Goal: Information Seeking & Learning: Learn about a topic

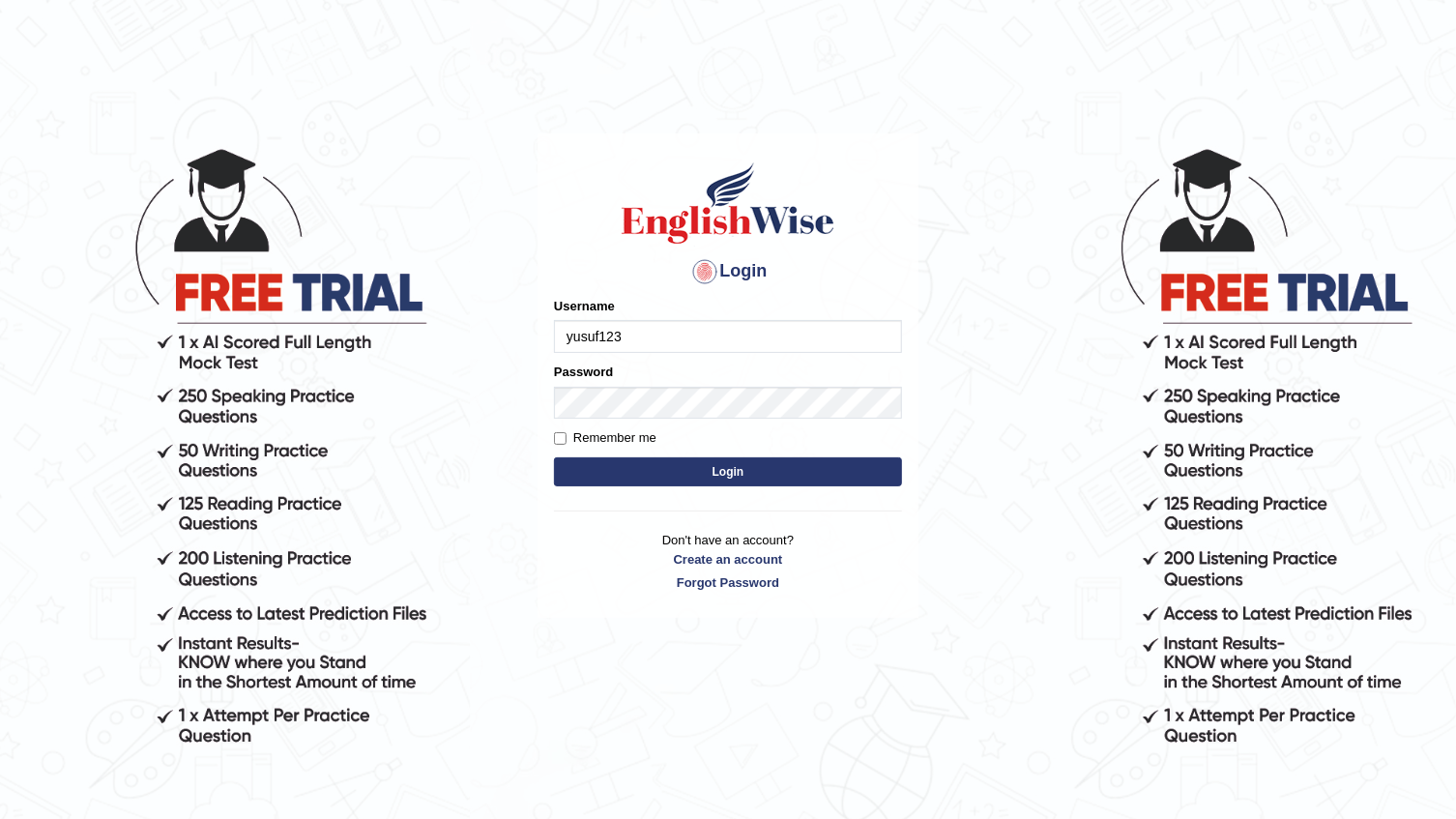
type input "yusuf123"
click at [634, 474] on button "Login" at bounding box center [727, 472] width 348 height 29
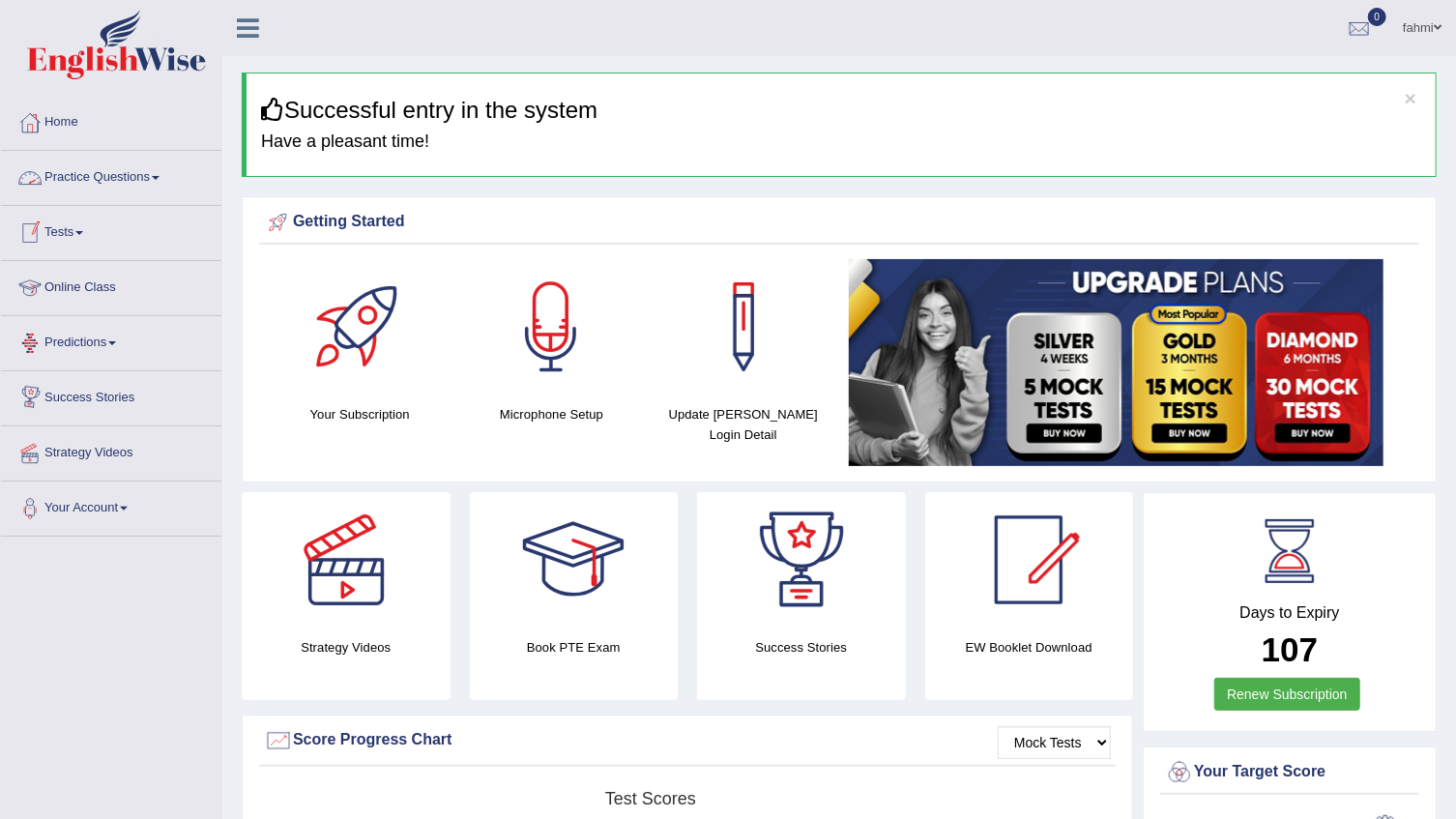
click at [53, 173] on link "Practice Questions" at bounding box center [111, 175] width 220 height 48
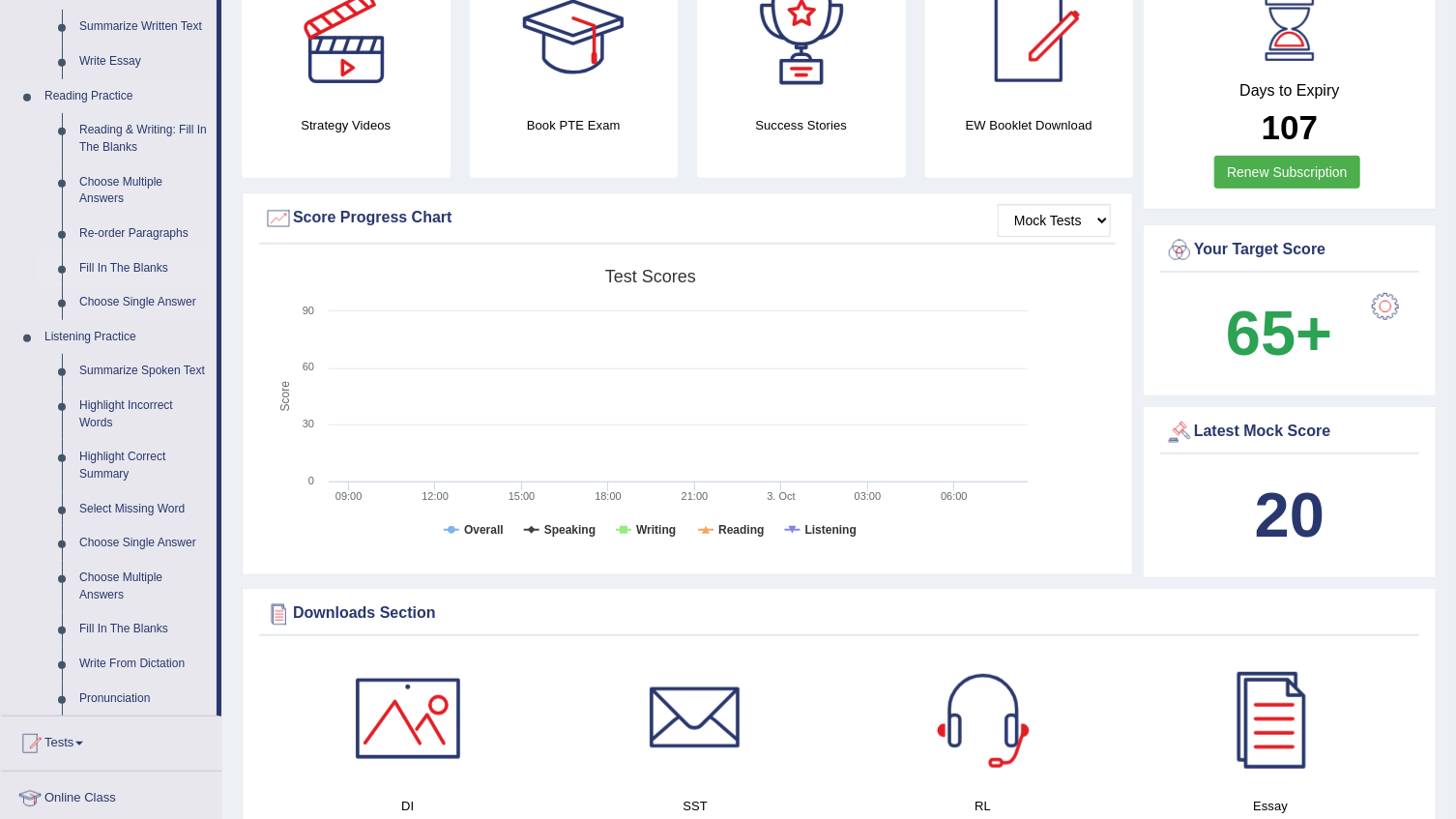
scroll to position [526, 0]
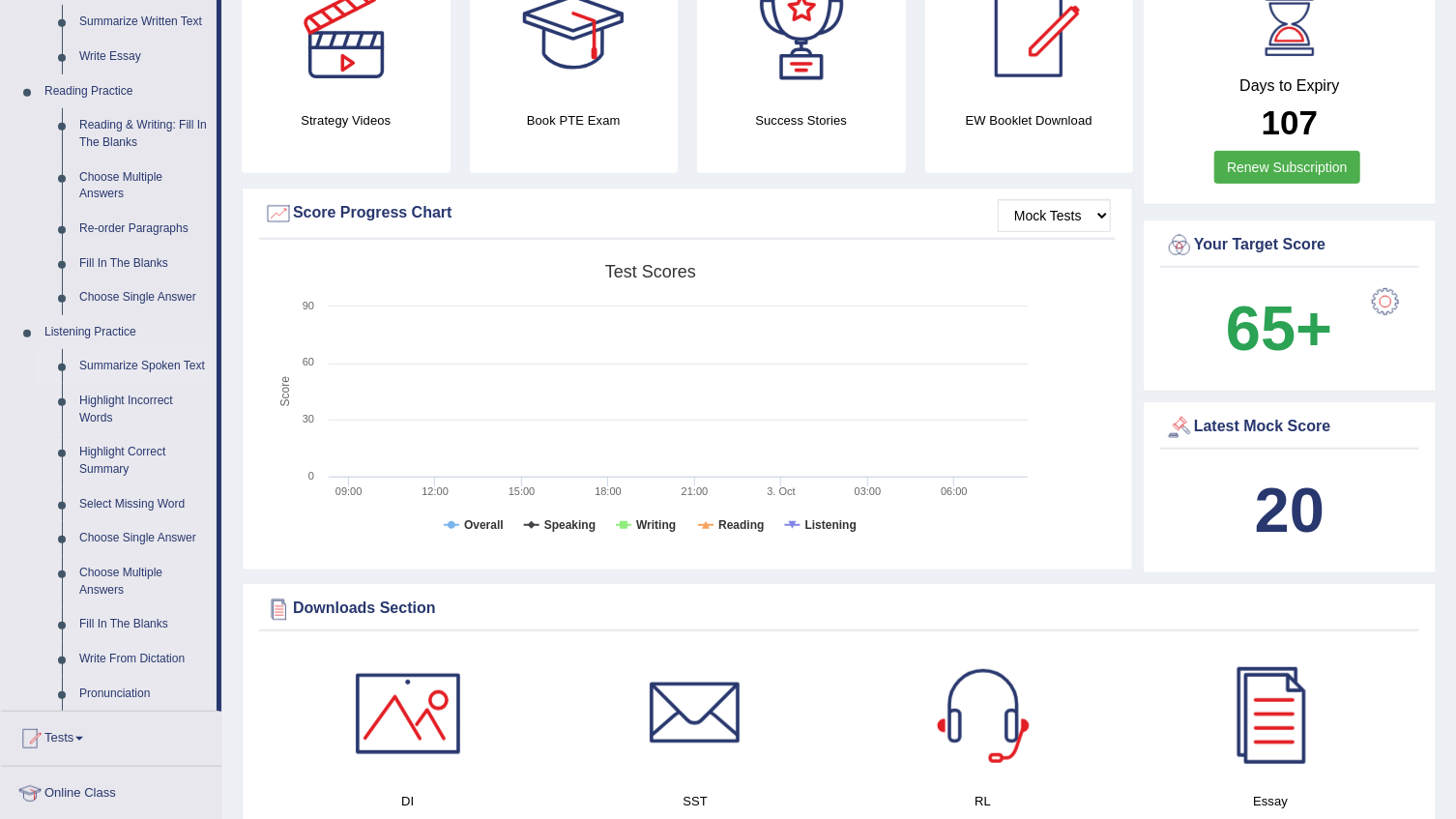
click at [90, 367] on link "Summarize Spoken Text" at bounding box center [143, 366] width 146 height 35
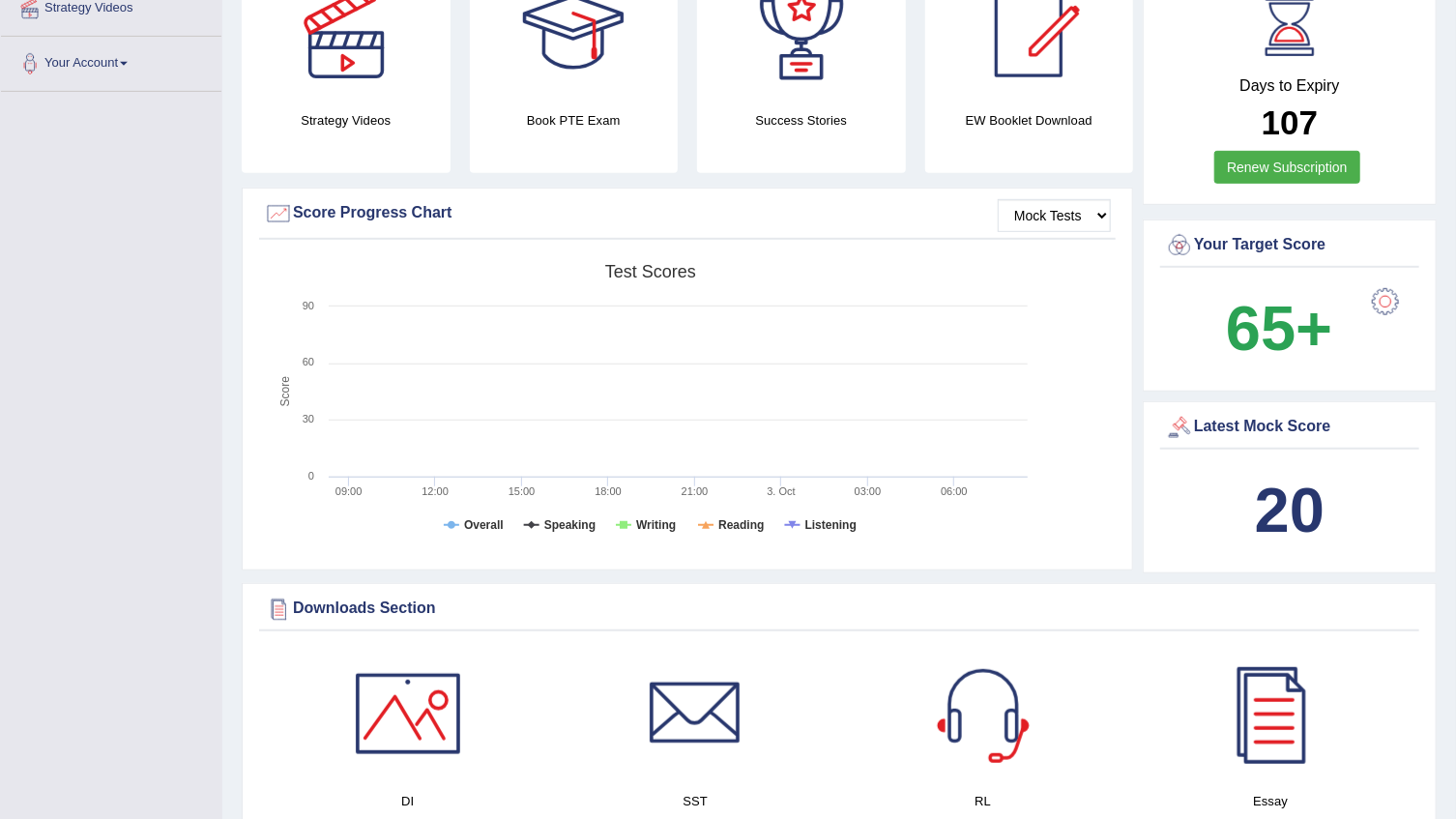
scroll to position [309, 0]
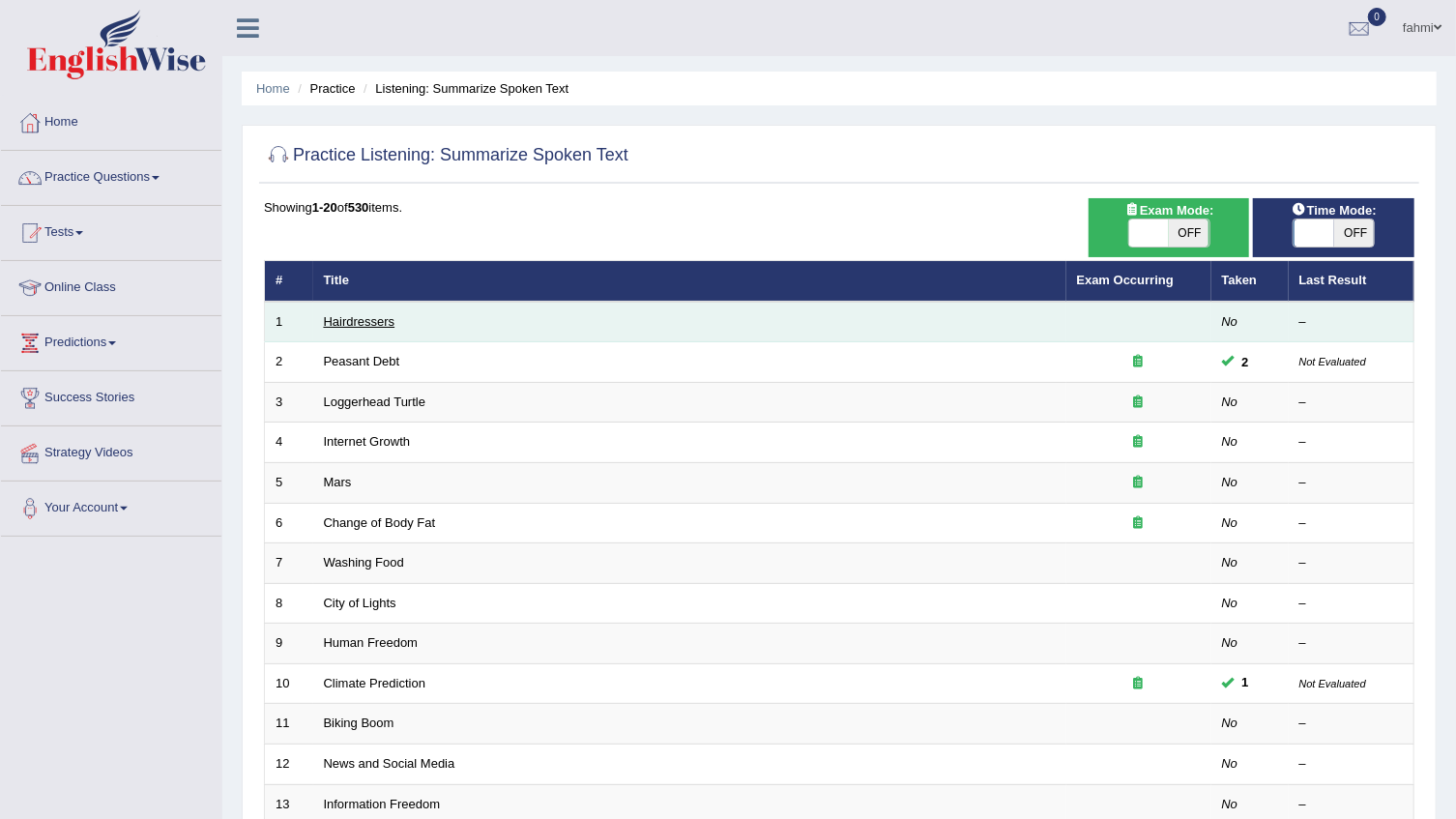
click at [337, 329] on link "Hairdressers" at bounding box center [360, 321] width 72 height 15
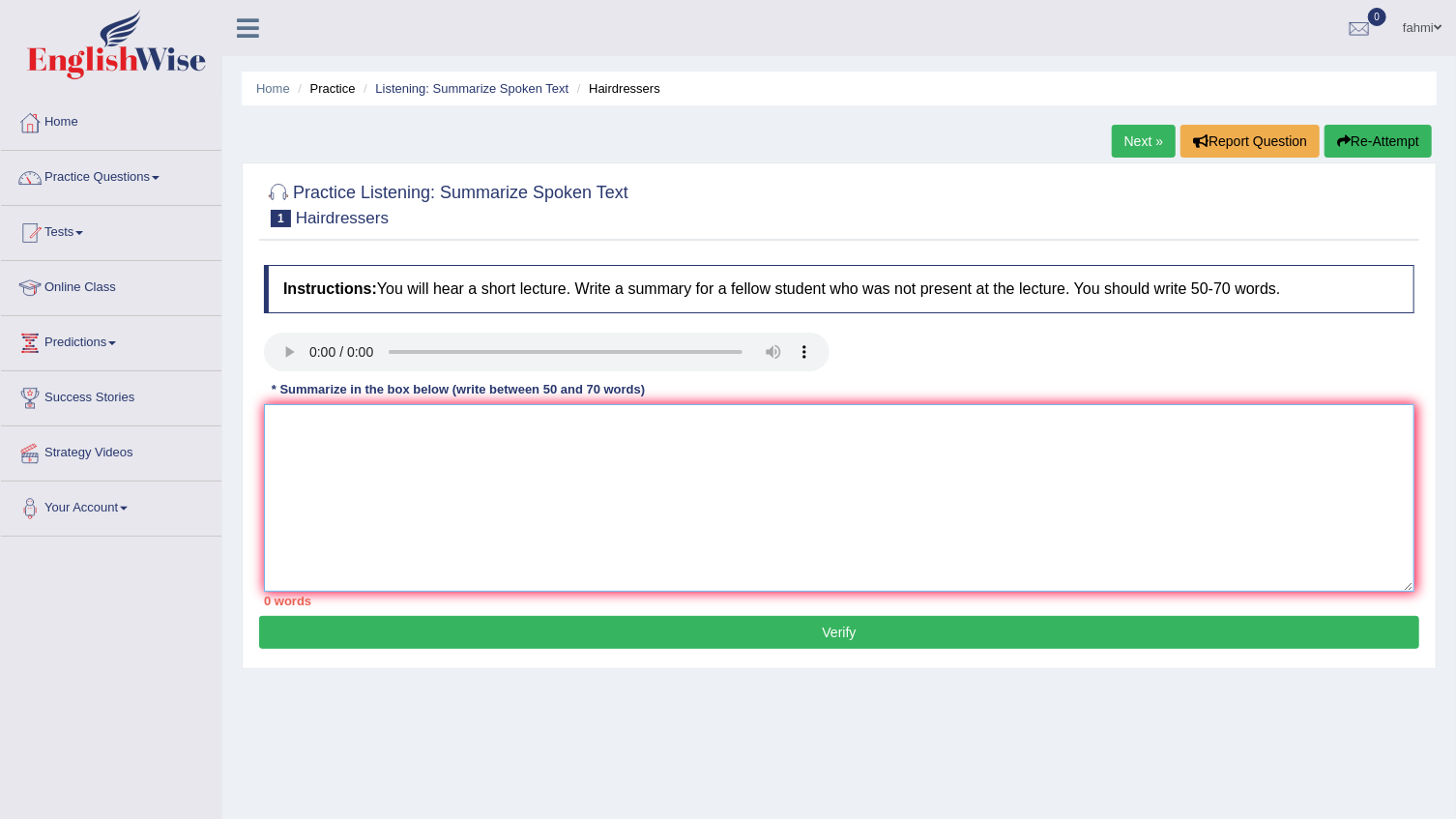
click at [322, 429] on textarea at bounding box center [839, 497] width 1151 height 187
click at [308, 459] on textarea at bounding box center [839, 497] width 1151 height 187
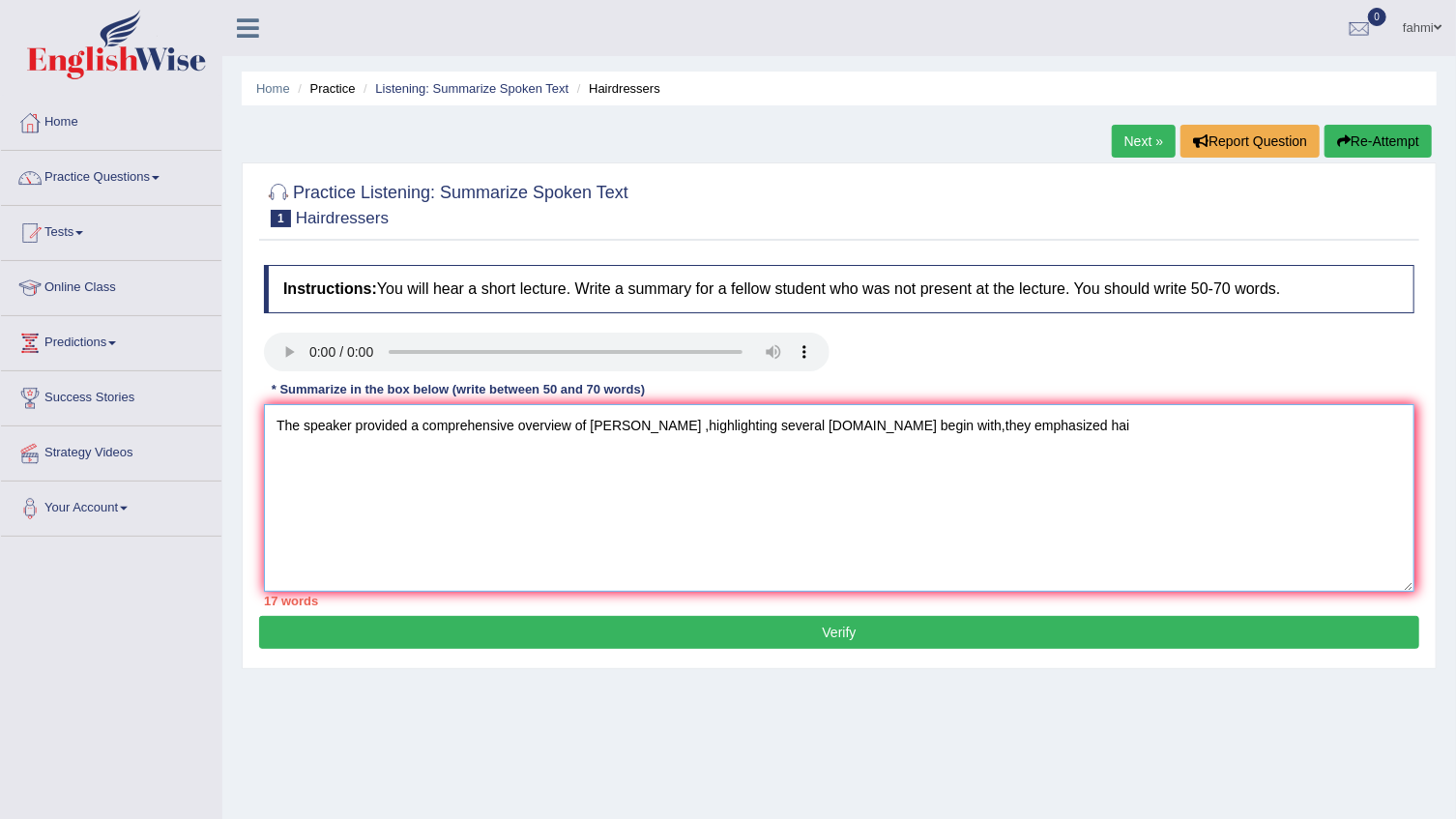
type textarea "The speaker provided a comprehensive overview of grooman ,highlighting several …"
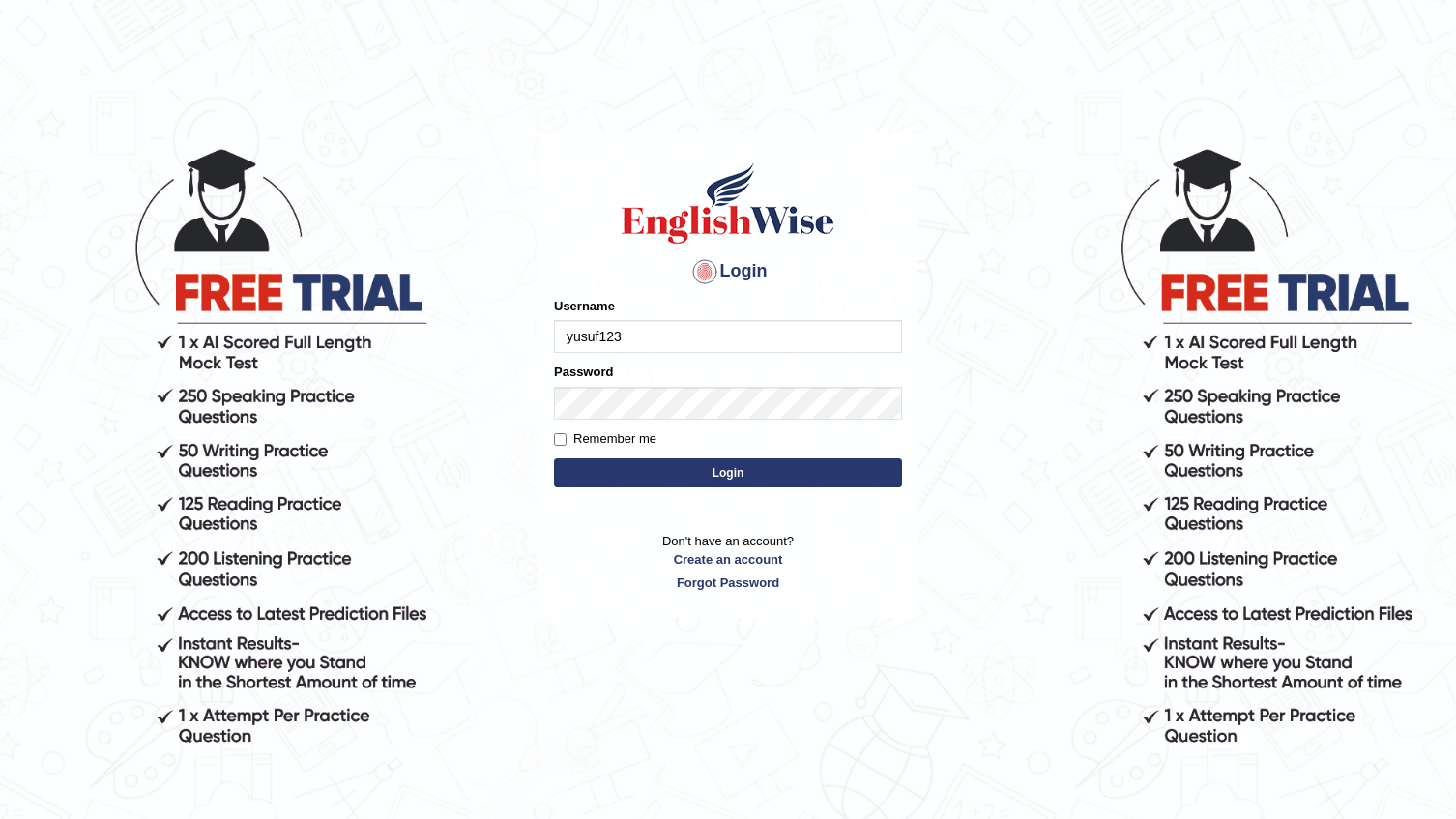
type input "yusuf123"
click at [746, 466] on button "Login" at bounding box center [727, 472] width 348 height 29
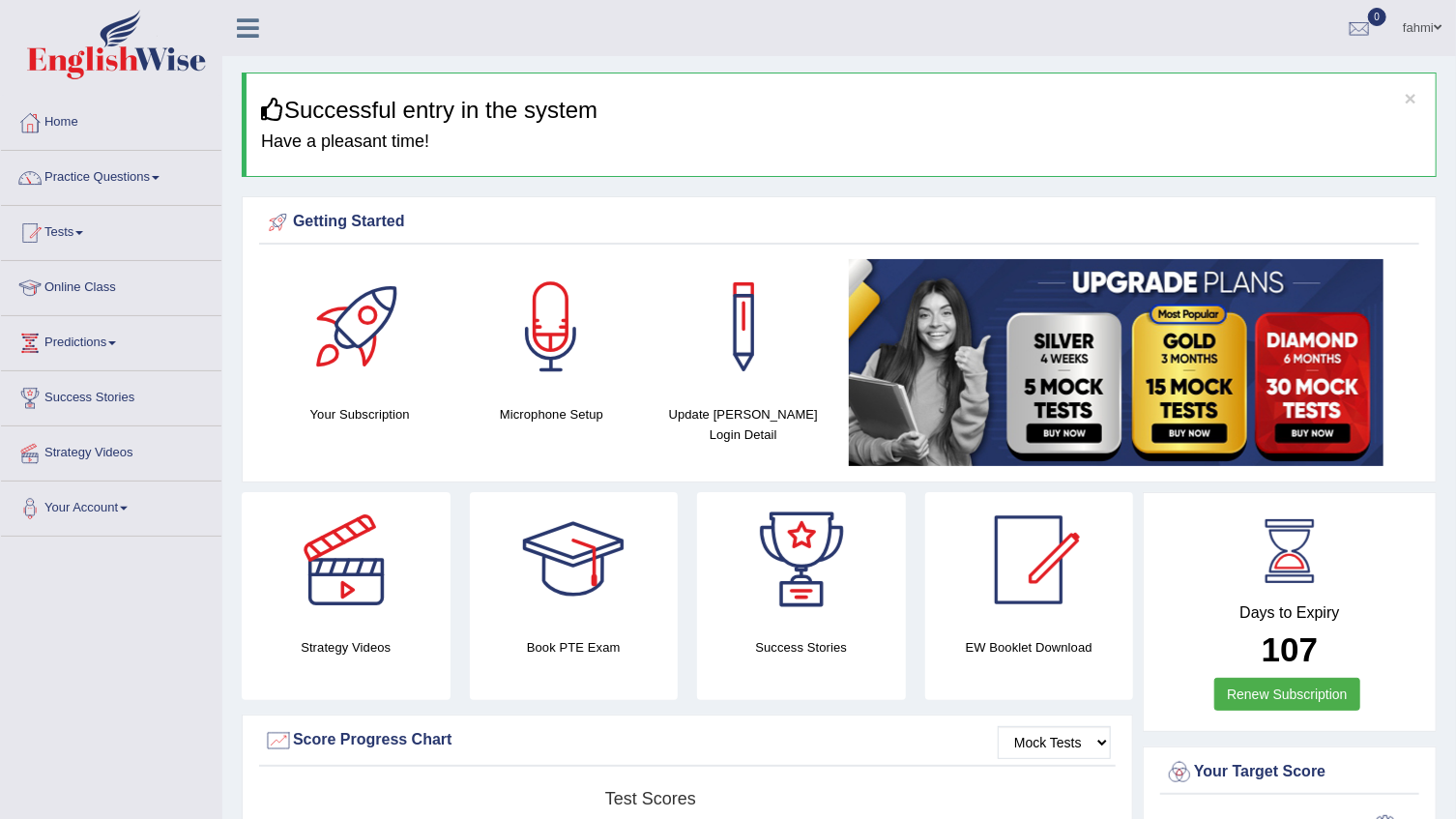
click at [160, 175] on span at bounding box center [156, 177] width 8 height 4
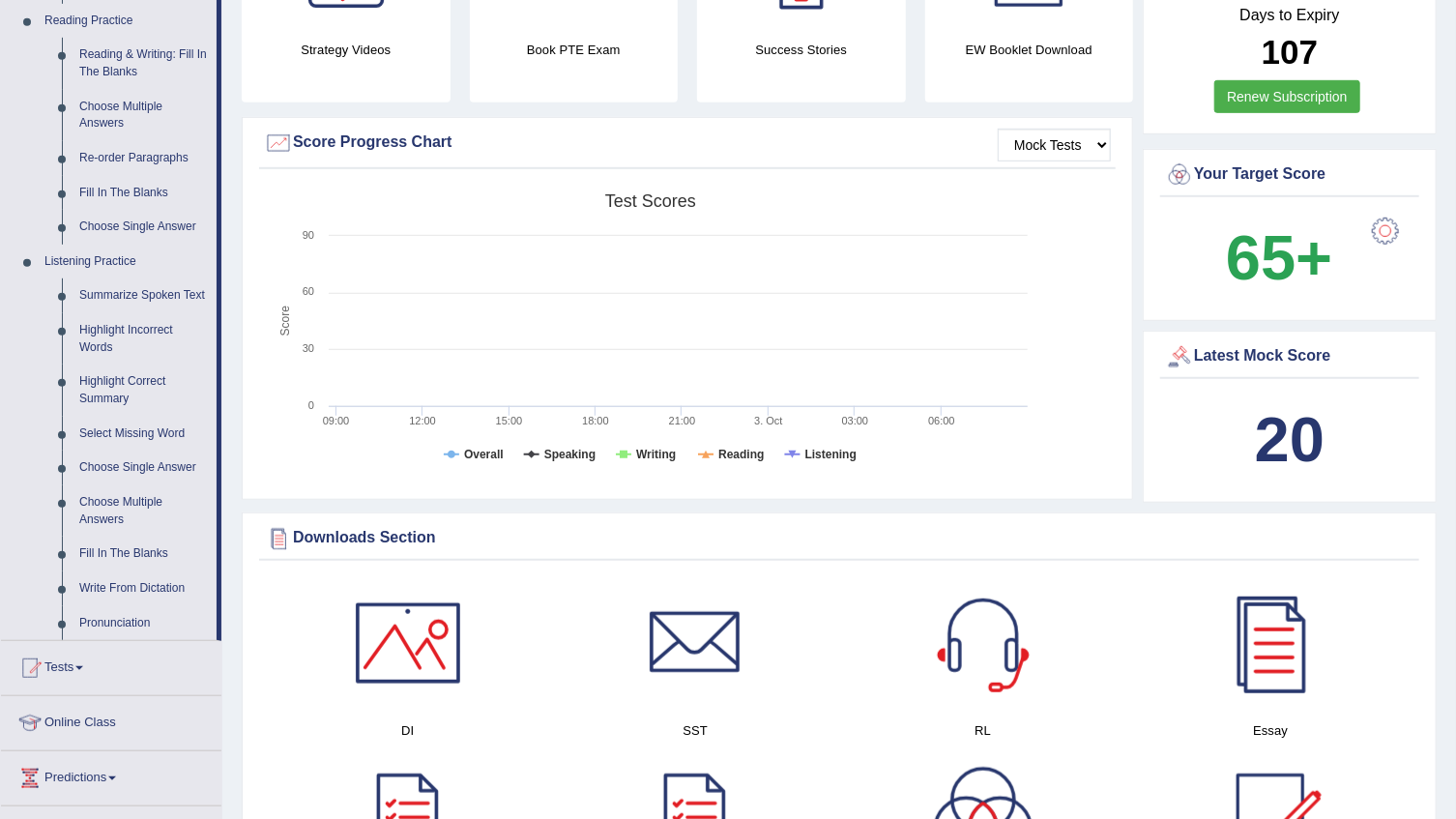
scroll to position [703, 0]
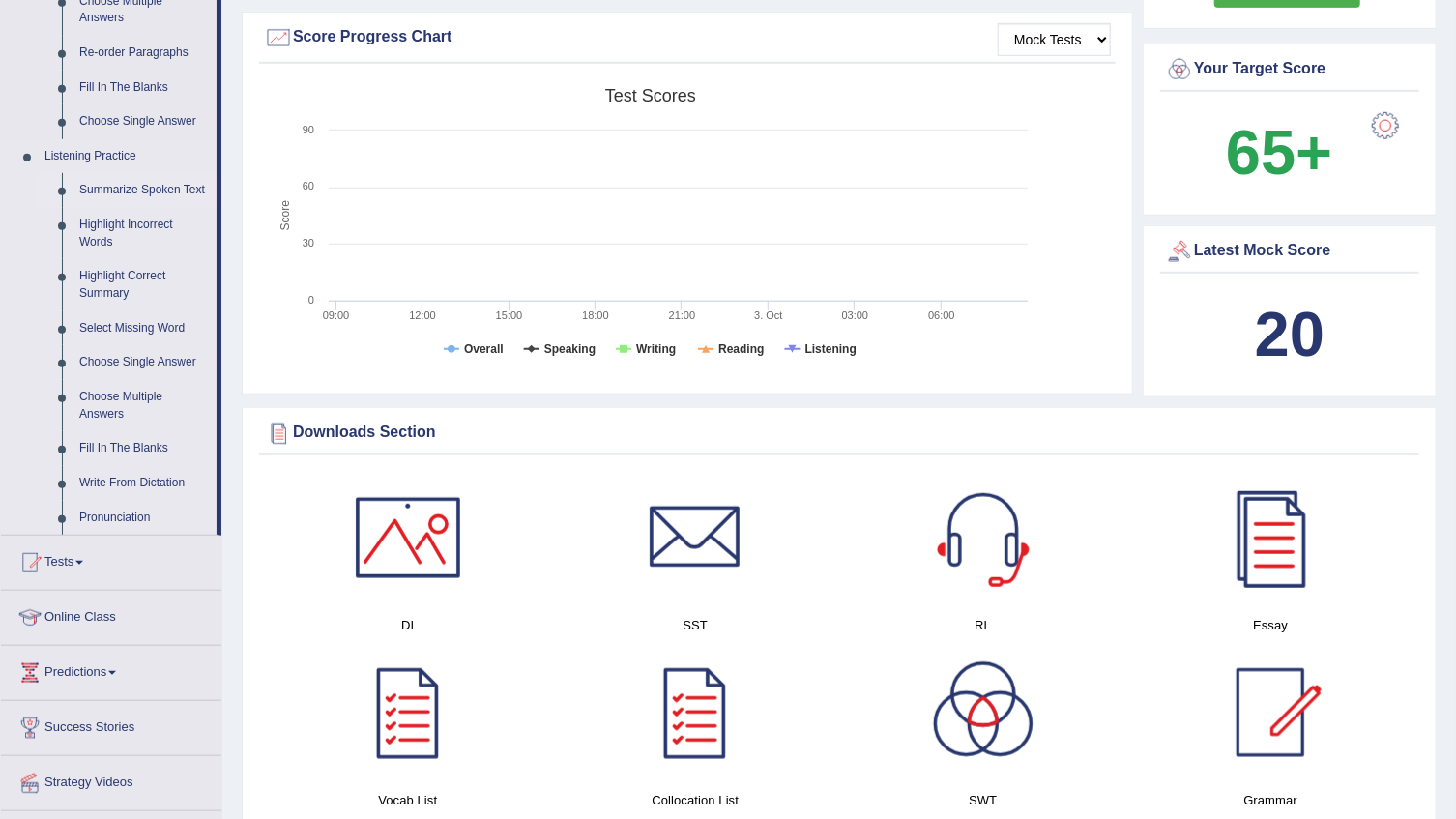
click at [146, 189] on link "Summarize Spoken Text" at bounding box center [143, 190] width 146 height 35
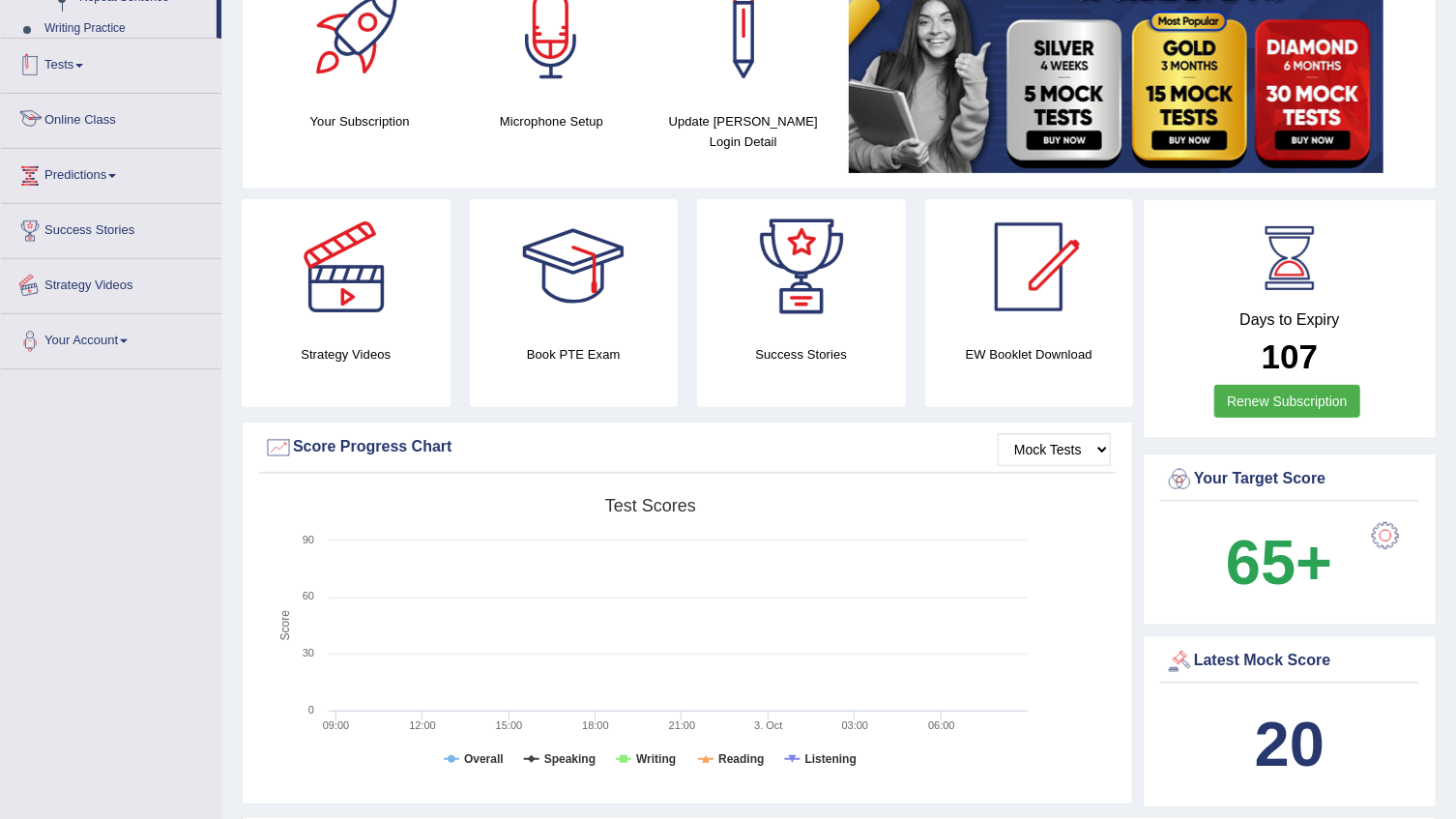
scroll to position [474, 0]
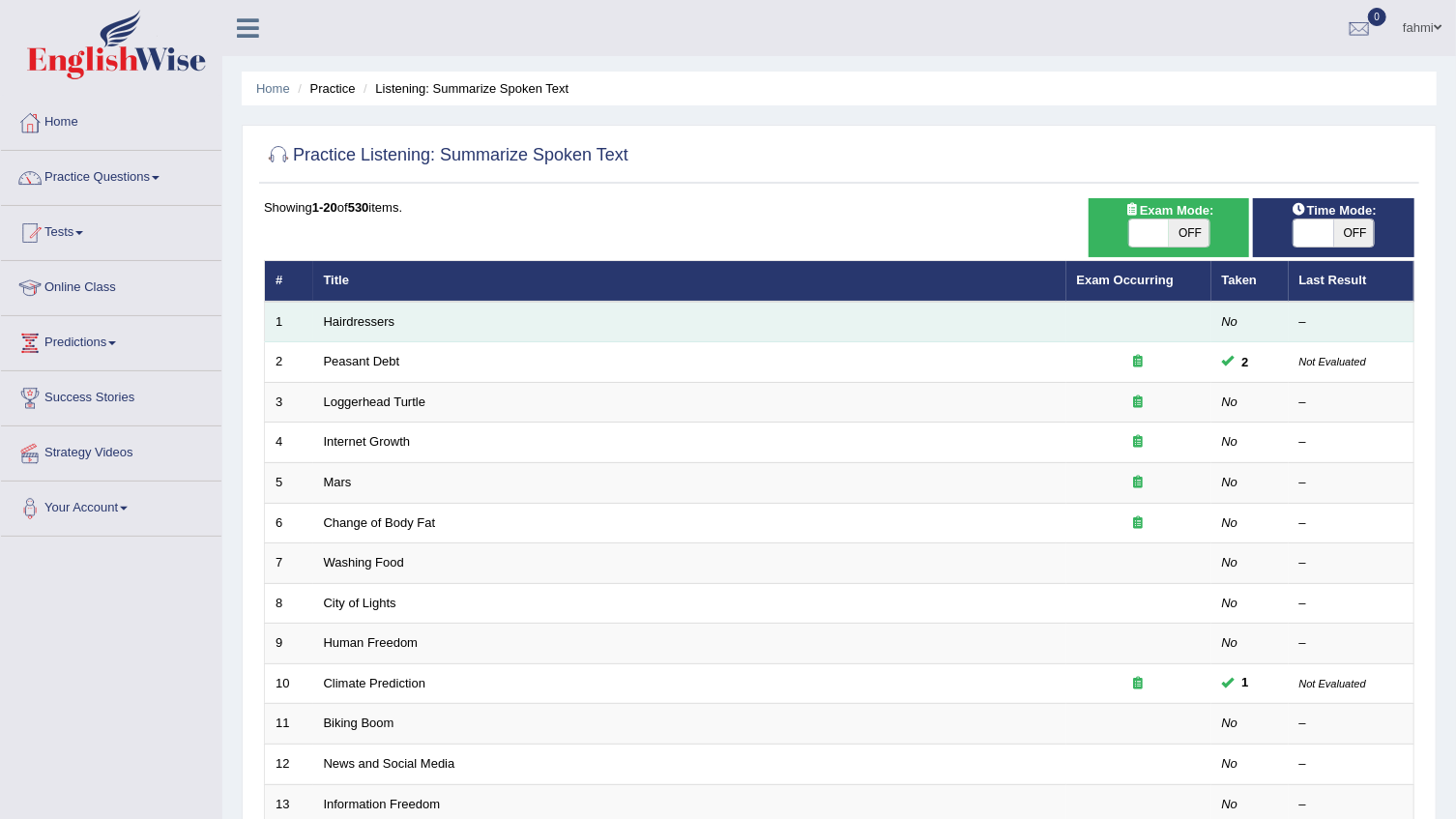
click at [354, 329] on td "Hairdressers" at bounding box center [689, 322] width 753 height 41
click at [348, 320] on link "Hairdressers" at bounding box center [360, 321] width 72 height 15
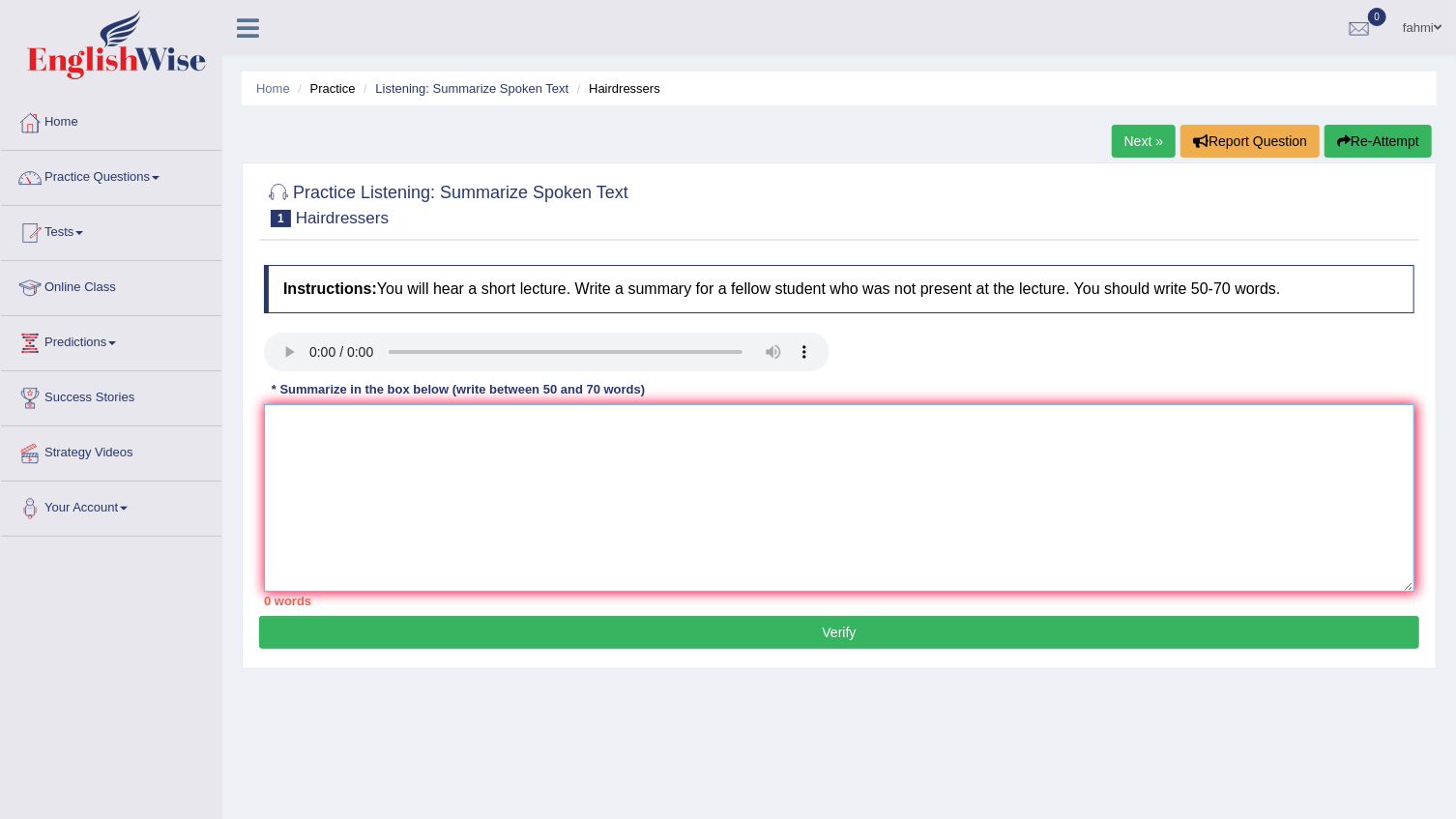
click at [329, 434] on textarea at bounding box center [839, 497] width 1151 height 187
type textarea "t"
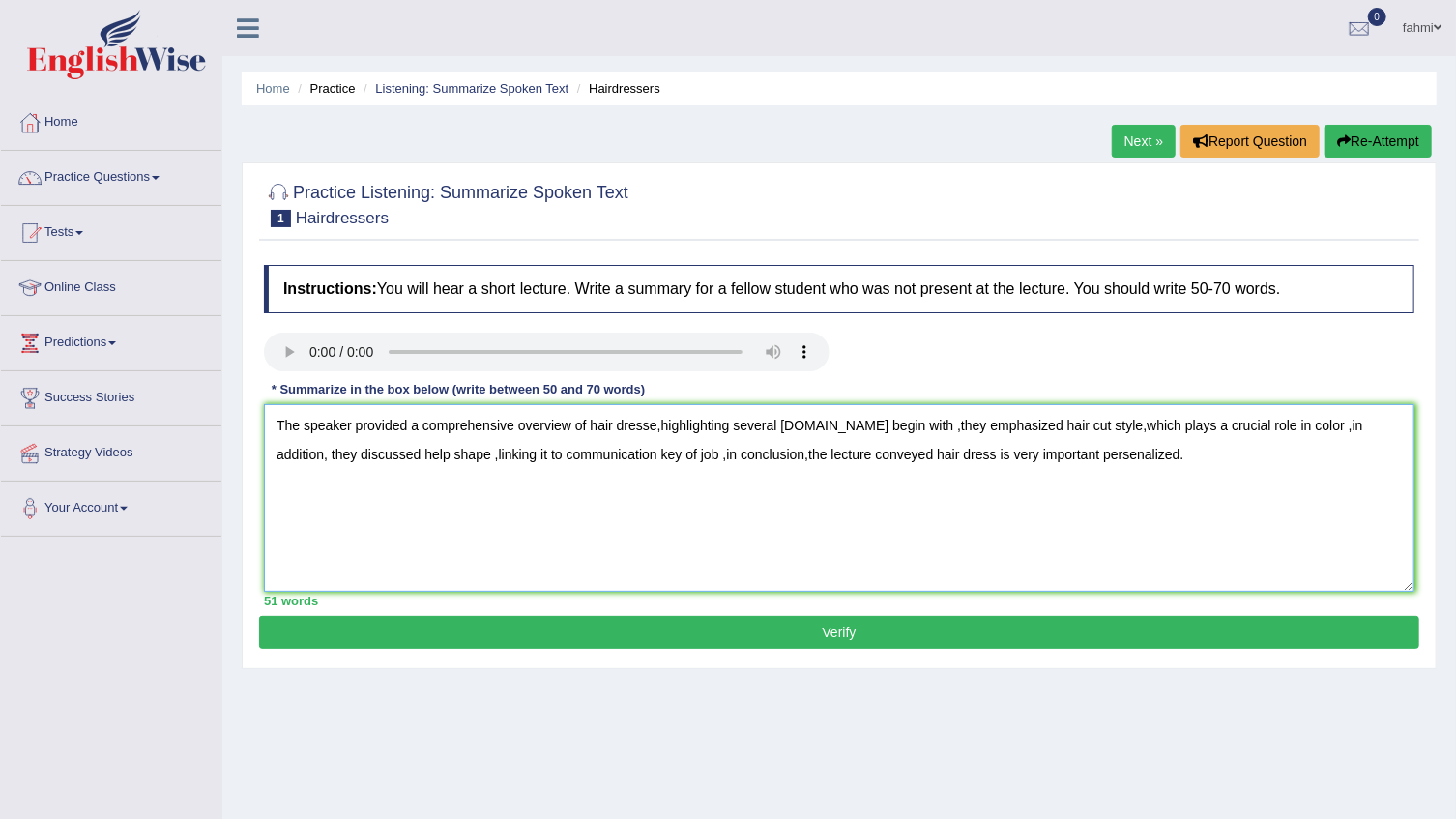
type textarea "The speaker provided a comprehensive overview of hair dresse,highlighting sever…"
click at [650, 640] on button "Verify" at bounding box center [839, 632] width 1160 height 33
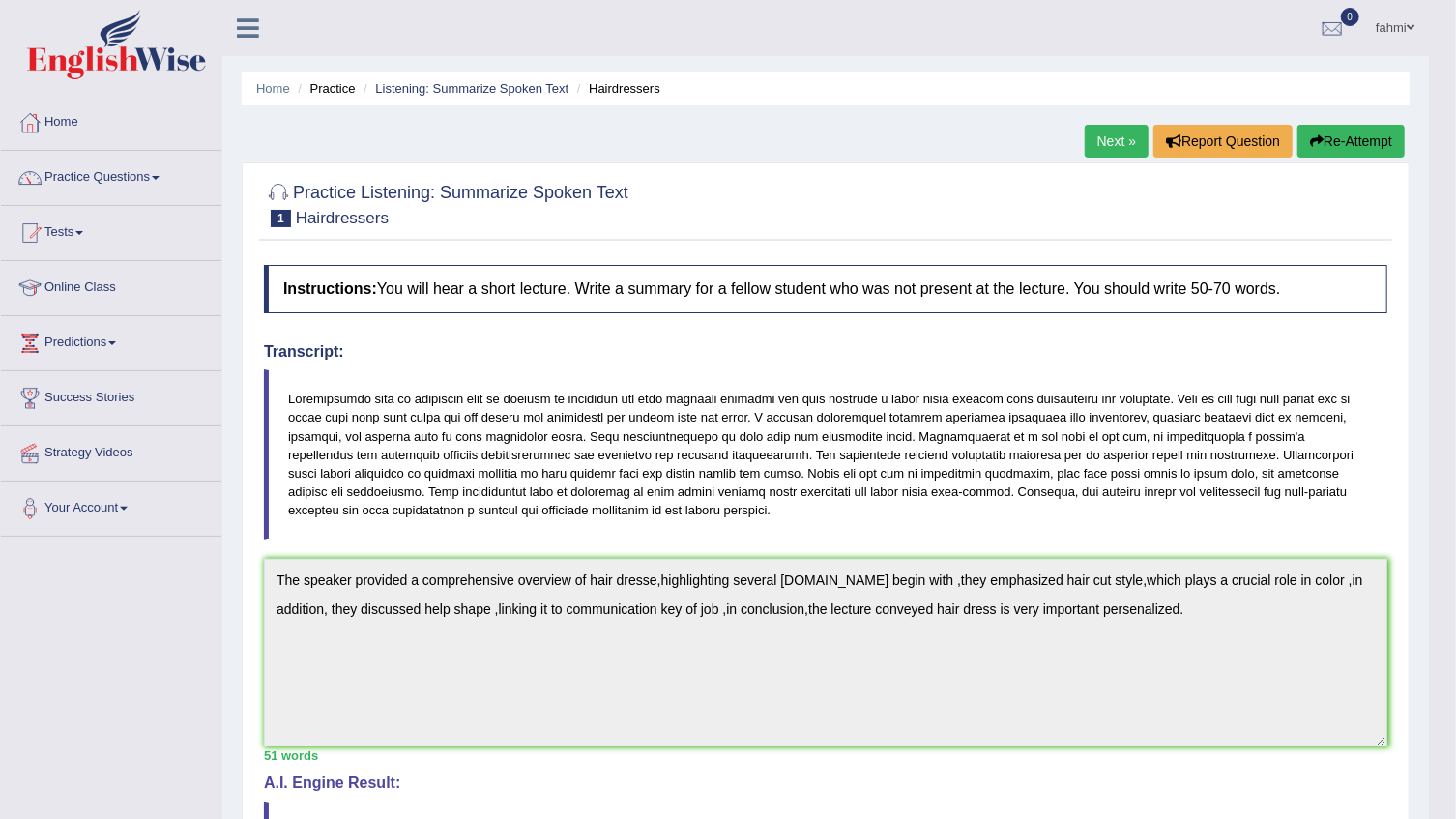
click at [1138, 129] on link "Next »" at bounding box center [1117, 142] width 64 height 33
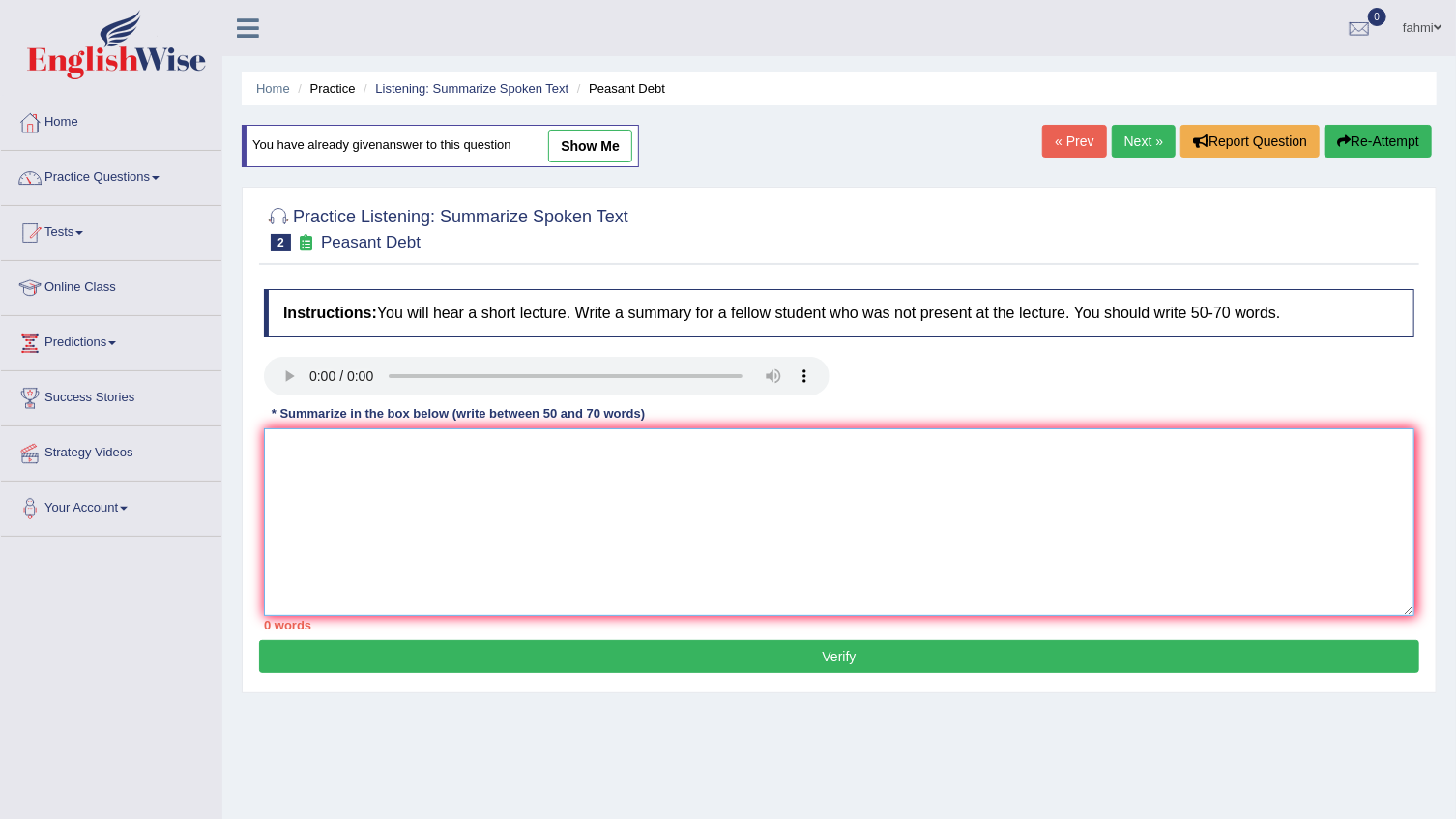
click at [294, 446] on textarea at bounding box center [839, 521] width 1151 height 187
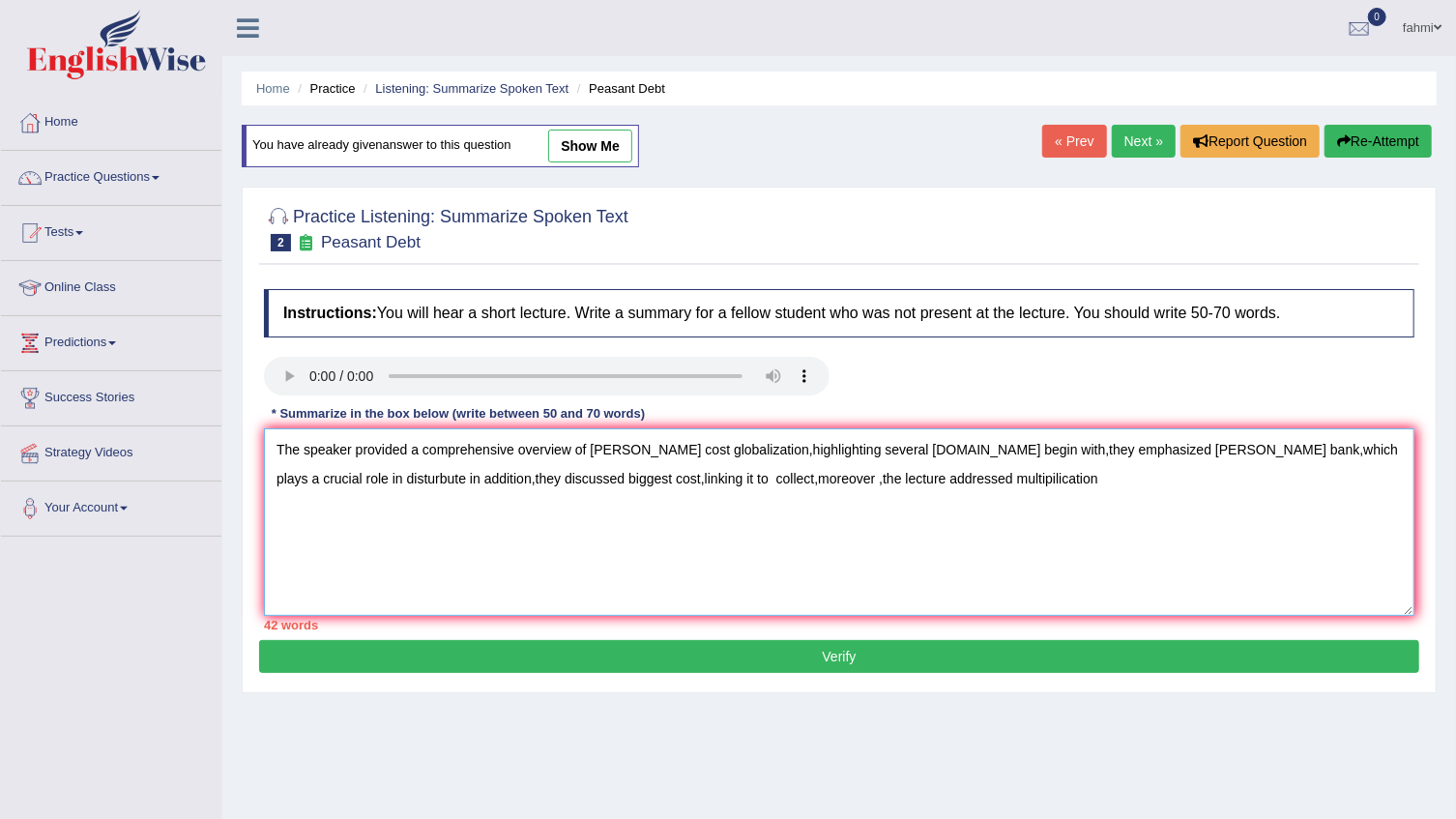
click at [847, 479] on textarea "The speaker provided a comprehensive overview of sead cost globalization,highli…" at bounding box center [839, 521] width 1151 height 187
click at [917, 485] on textarea "The speaker provided a comprehensive overview of sead cost globalization,highli…" at bounding box center [839, 521] width 1151 height 187
type textarea "The speaker provided a comprehensive overview of sead cost globalization,highli…"
click at [862, 652] on button "Verify" at bounding box center [839, 656] width 1160 height 33
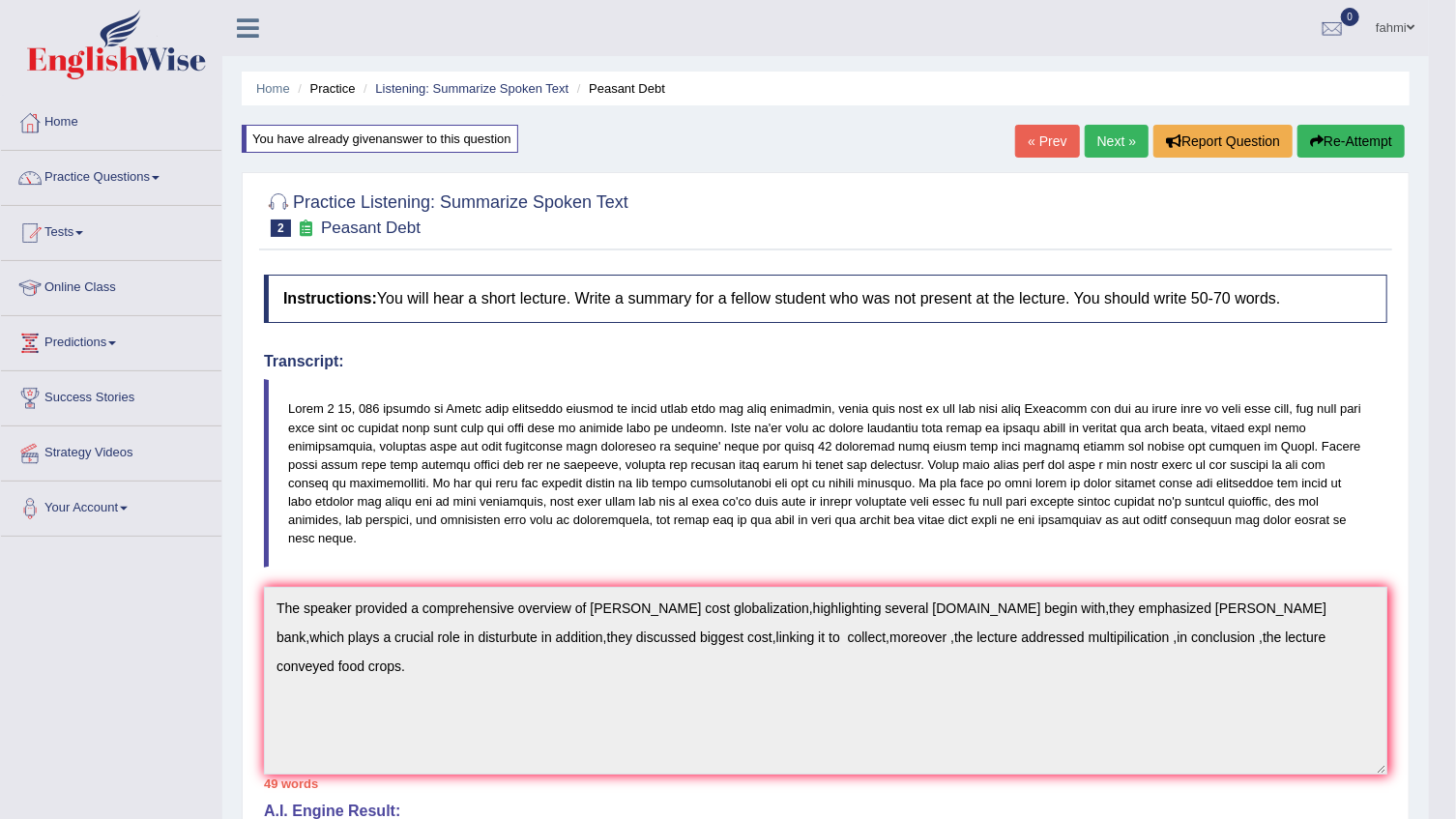
click at [1359, 134] on button "Re-Attempt" at bounding box center [1350, 142] width 108 height 33
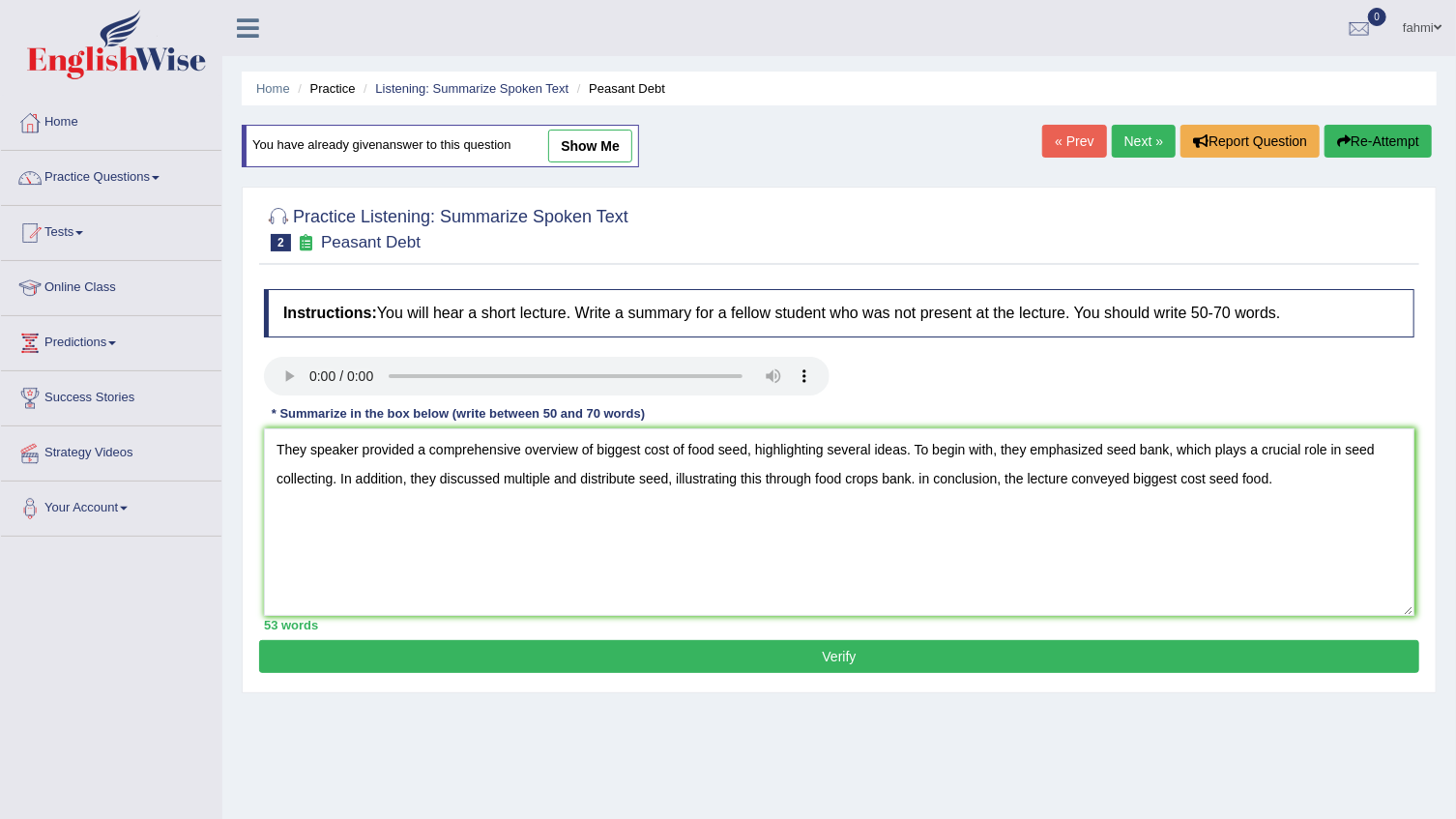
type textarea "They speaker provided a comprehensive overview of biggest cost of food seed, hi…"
click at [808, 661] on button "Verify" at bounding box center [839, 656] width 1160 height 33
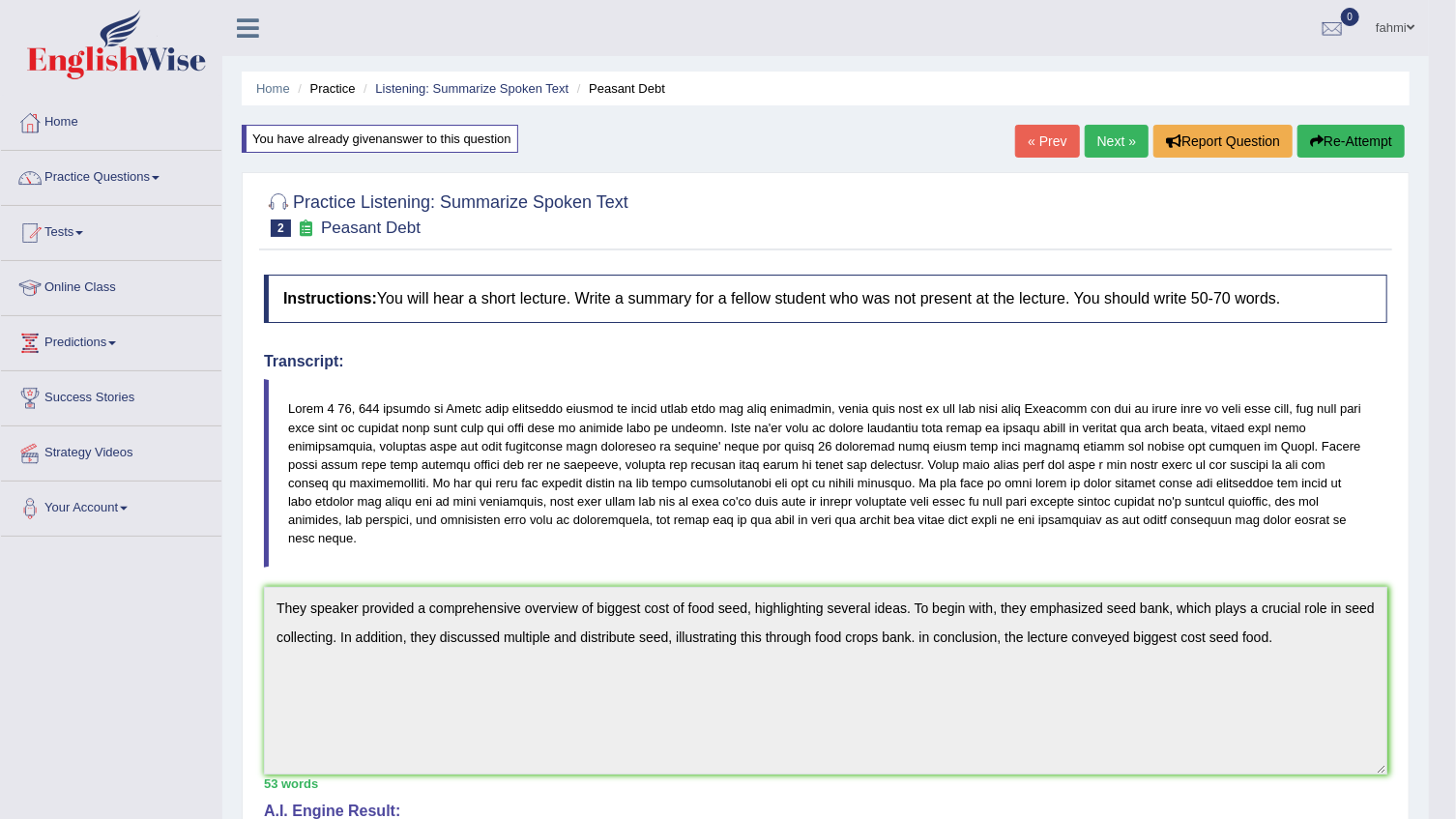
click at [1028, 147] on link "« Prev" at bounding box center [1047, 142] width 64 height 33
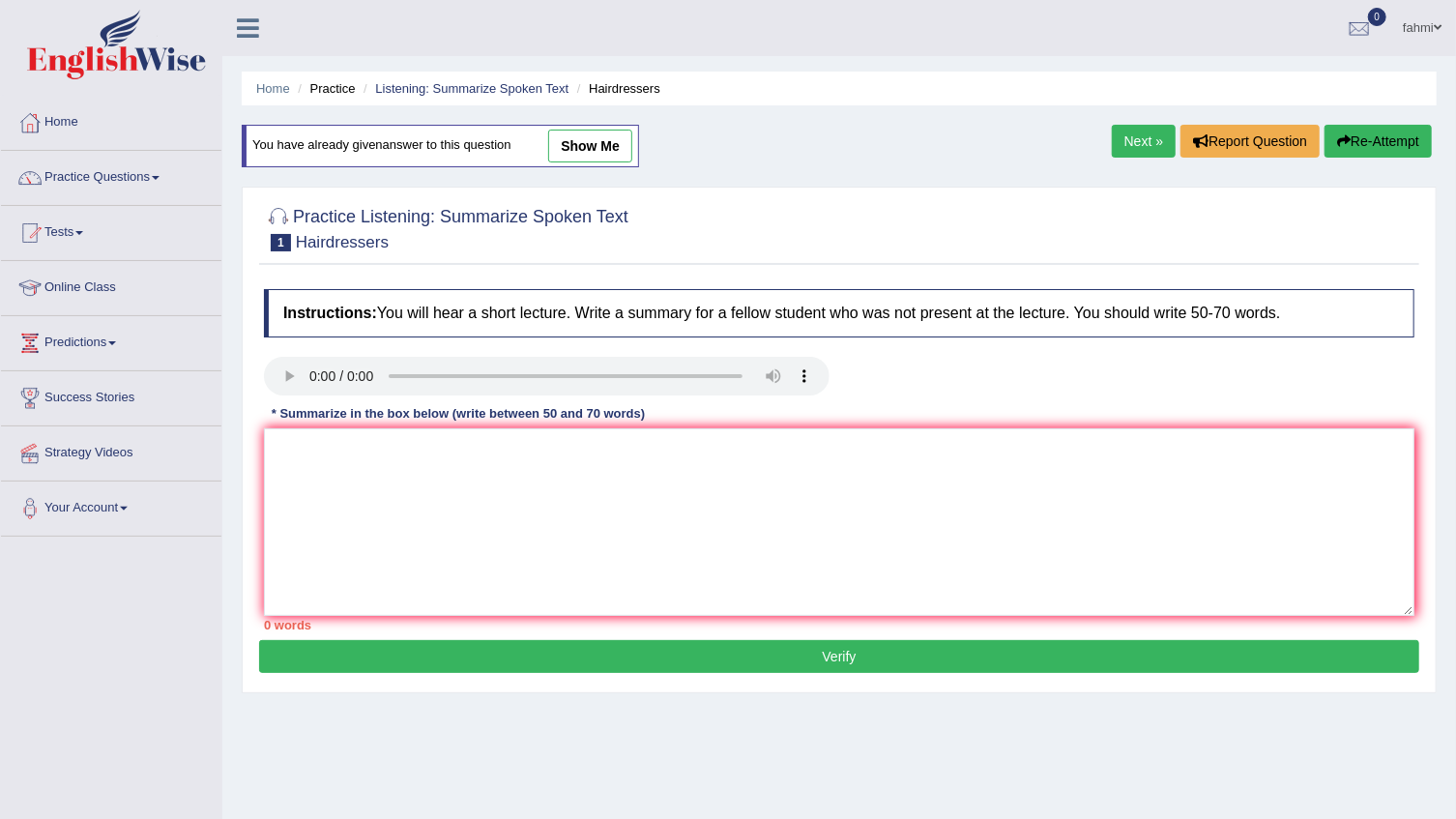
click at [583, 148] on link "show me" at bounding box center [589, 146] width 84 height 33
type textarea "The speaker provided a comprehensive overview of hair dresse,highlighting sever…"
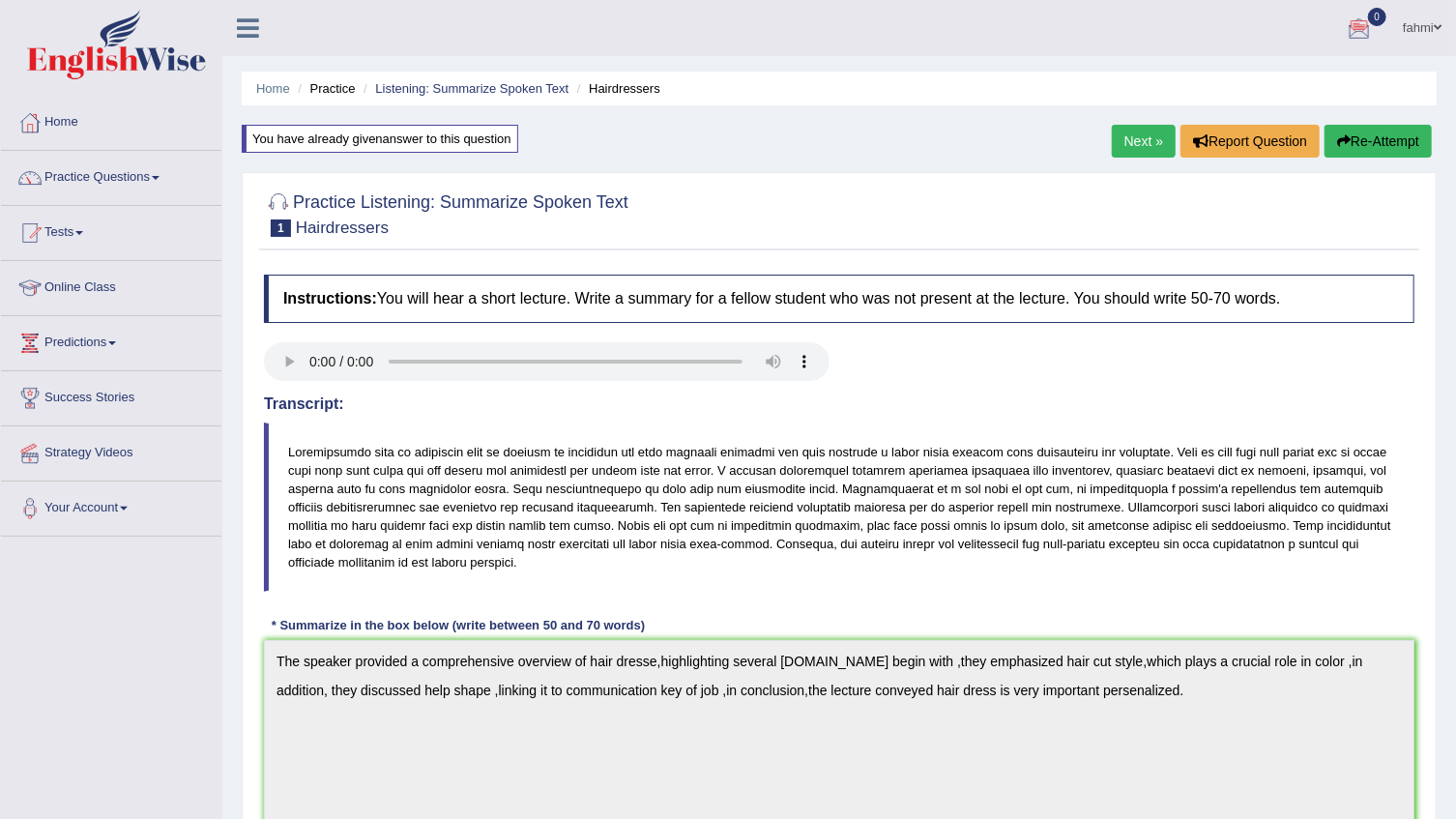
click at [1435, 27] on span at bounding box center [1438, 27] width 8 height 13
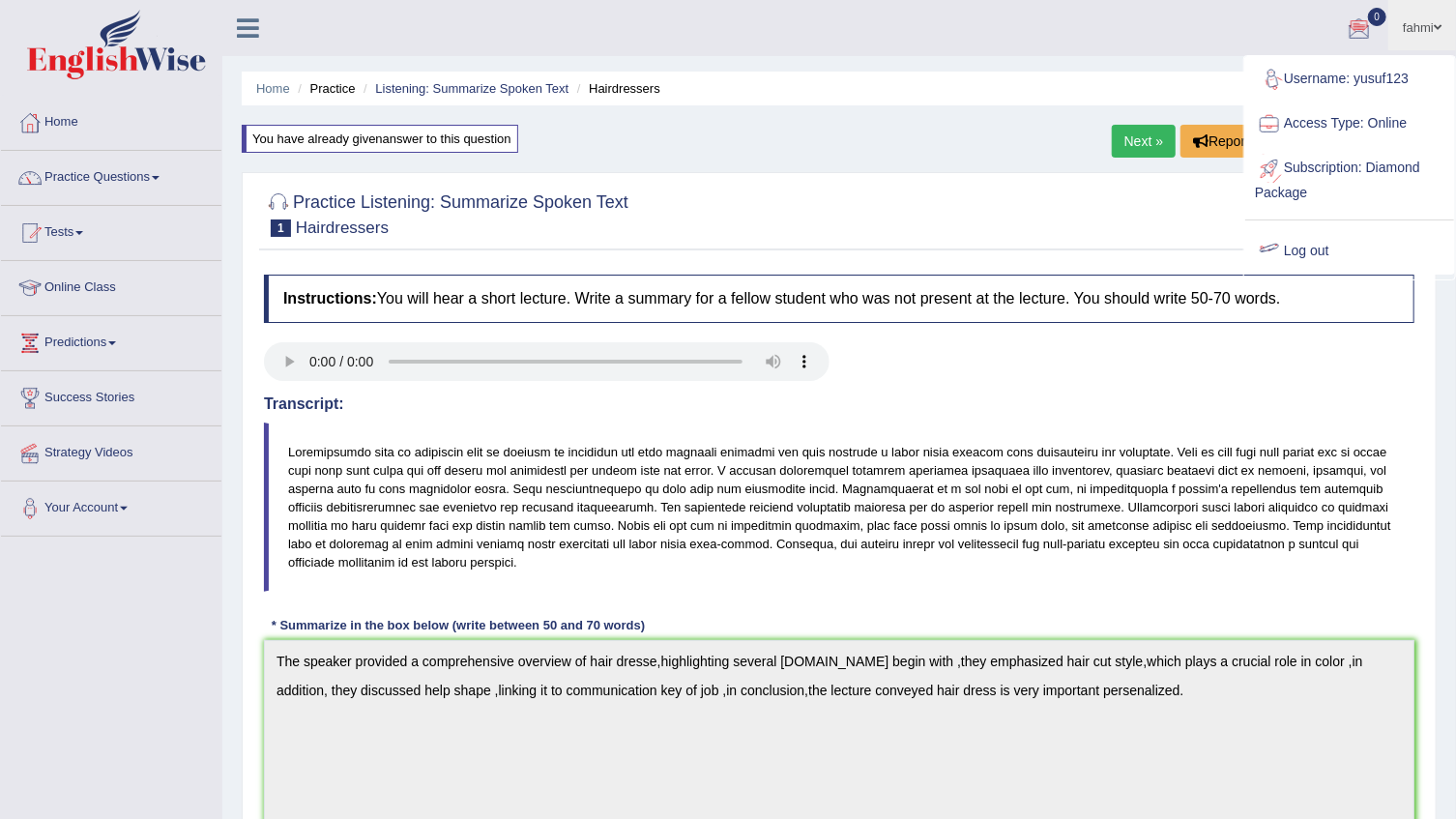
click at [1331, 244] on link "Log out" at bounding box center [1348, 251] width 208 height 45
